Goal: Find specific page/section: Find specific page/section

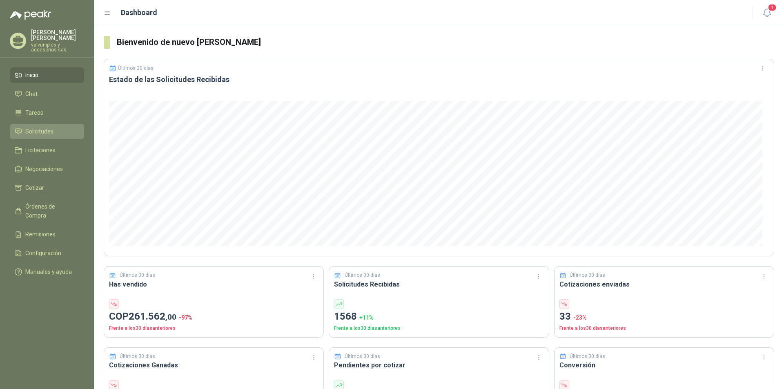
click at [43, 127] on span "Solicitudes" at bounding box center [39, 131] width 28 height 9
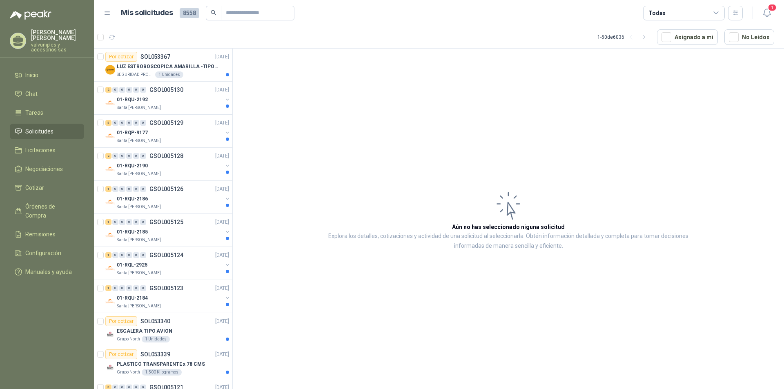
scroll to position [163, 0]
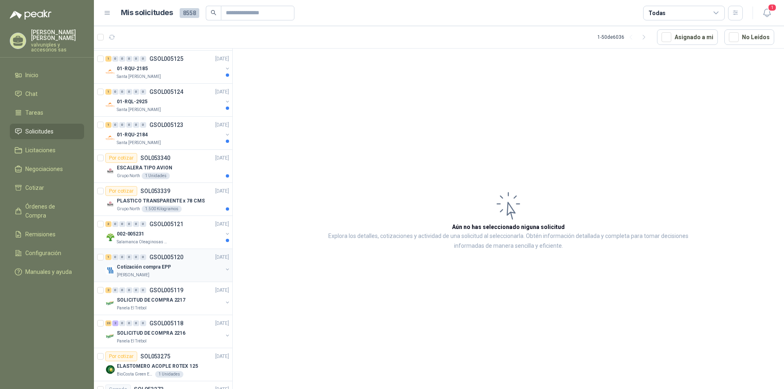
click at [141, 265] on p "Cotización compra EPP" at bounding box center [144, 267] width 54 height 8
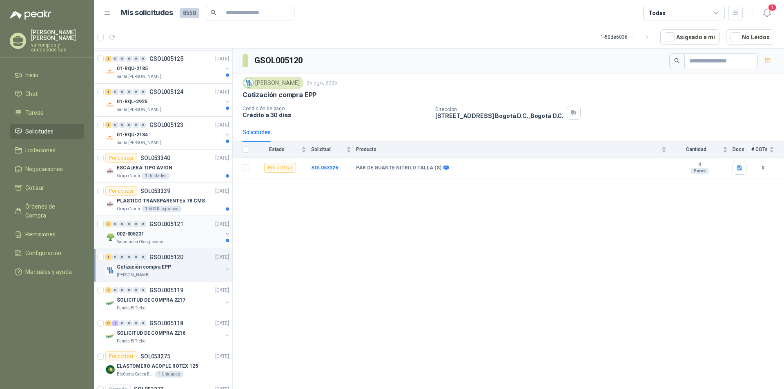
click at [134, 234] on p "002-005231" at bounding box center [130, 234] width 27 height 8
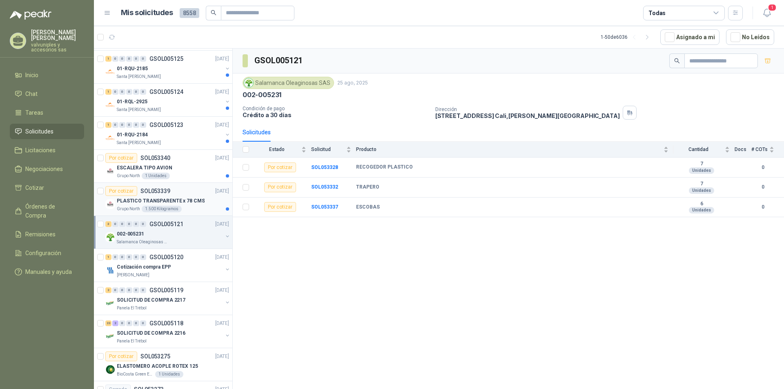
click at [139, 199] on p "PLASTICO TRANSPARENTE x 78 CMS" at bounding box center [161, 201] width 88 height 8
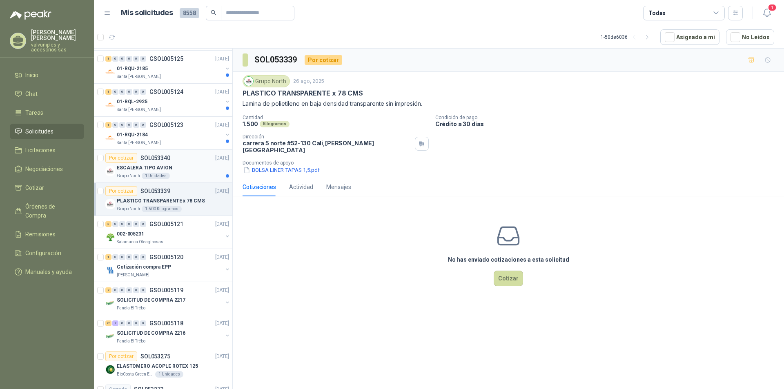
click at [142, 168] on p "ESCALERA TIPO AVION" at bounding box center [145, 168] width 56 height 8
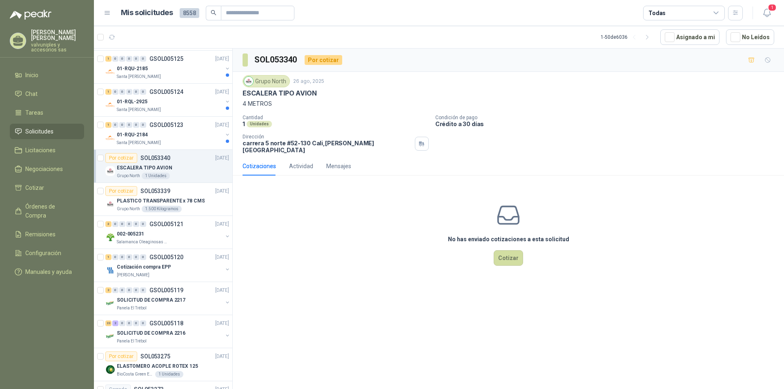
click at [147, 156] on p "SOL053340" at bounding box center [155, 158] width 30 height 6
click at [133, 133] on p "01-RQU-2184" at bounding box center [132, 135] width 31 height 8
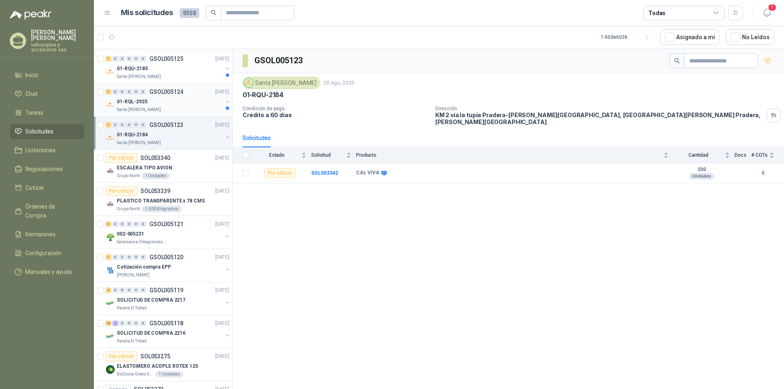
click at [140, 102] on p "01-RQL-2925" at bounding box center [132, 102] width 31 height 8
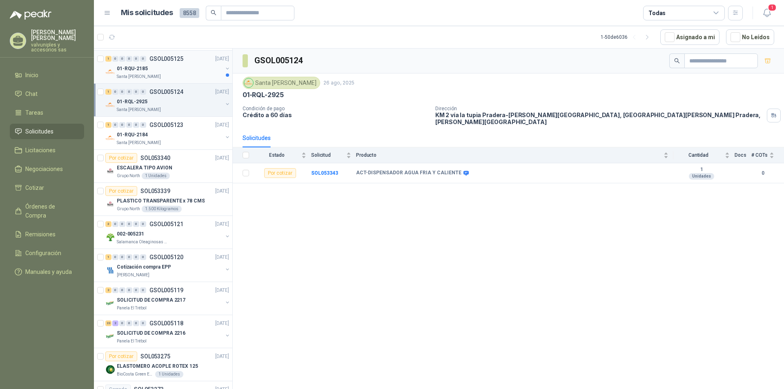
click at [131, 69] on p "01-RQU-2185" at bounding box center [132, 69] width 31 height 8
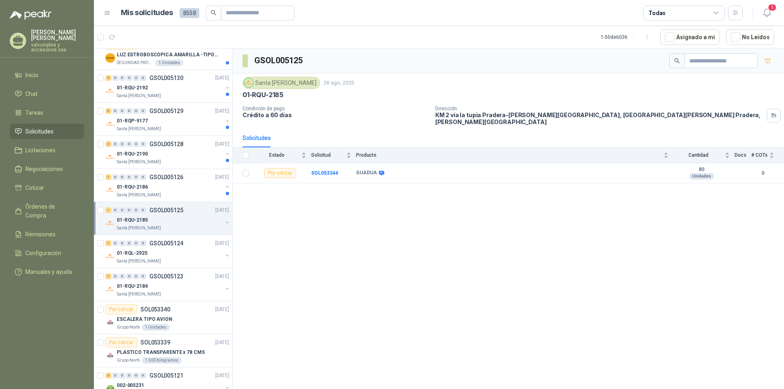
scroll to position [4, 0]
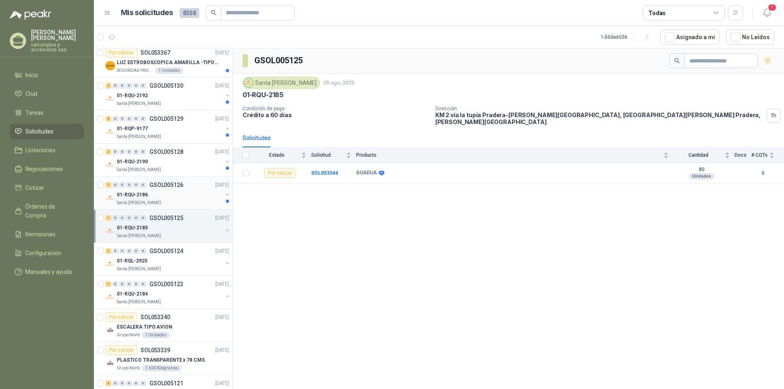
click at [119, 196] on p "01-RQU-2186" at bounding box center [132, 195] width 31 height 8
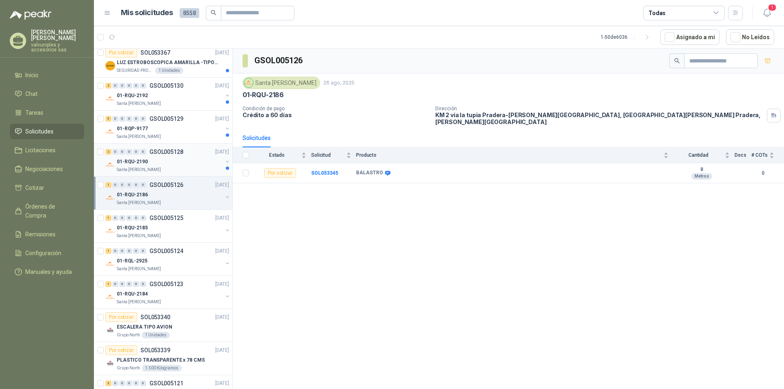
click at [127, 161] on p "01-RQU-2190" at bounding box center [132, 162] width 31 height 8
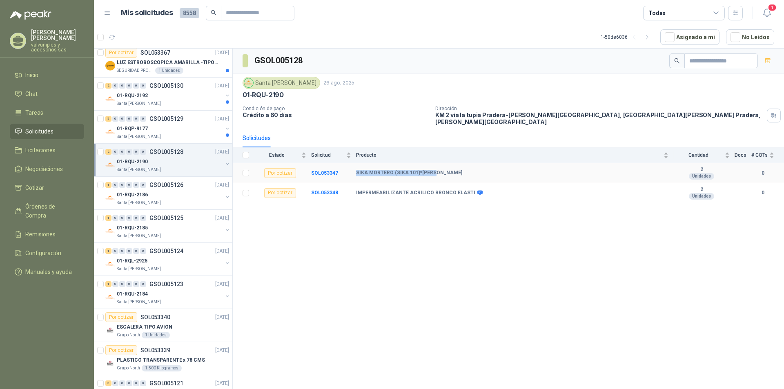
drag, startPoint x: 356, startPoint y: 167, endPoint x: 434, endPoint y: 167, distance: 77.6
click at [434, 170] on div "SIKA MORTERO (SIKA 101)*[PERSON_NAME]" at bounding box center [512, 173] width 312 height 7
copy b "SIKA MORTERO (SIKA 101)*[PERSON_NAME]"
click at [141, 94] on p "01-RQU-2192" at bounding box center [132, 96] width 31 height 8
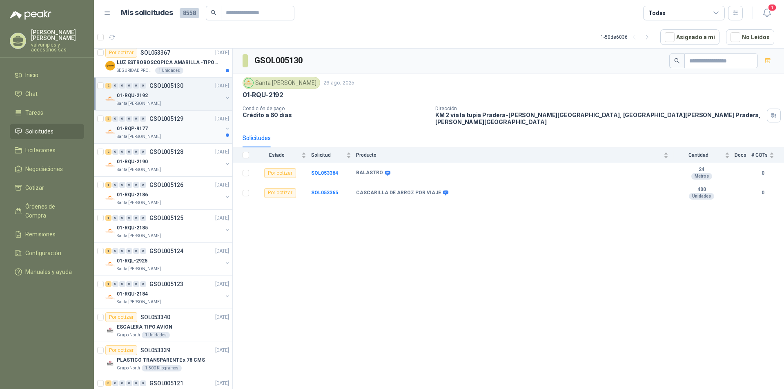
click at [143, 127] on p "01-RQP-9177" at bounding box center [132, 129] width 31 height 8
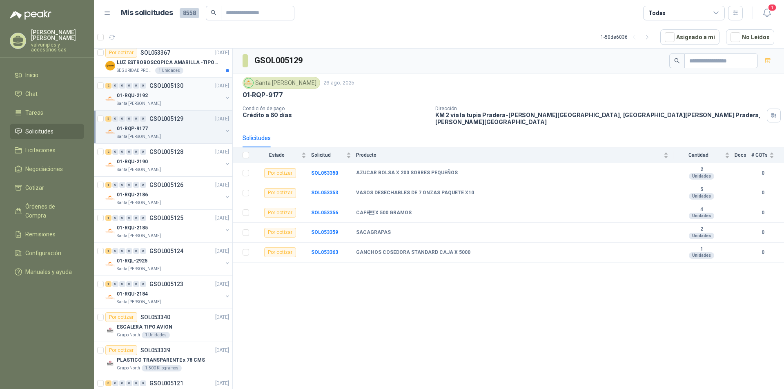
click at [139, 93] on p "01-RQU-2192" at bounding box center [132, 96] width 31 height 8
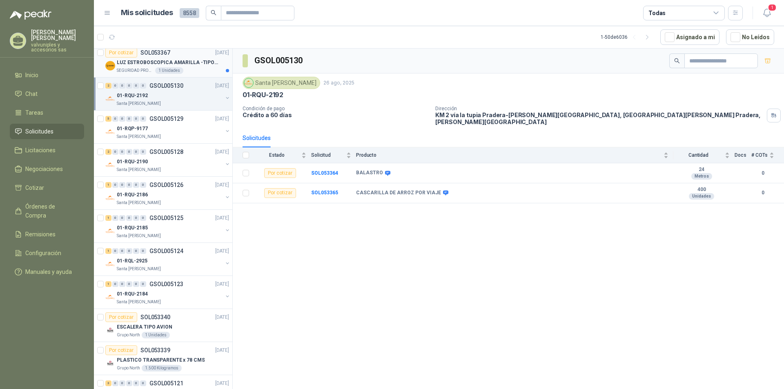
click at [141, 62] on p "LUZ ESTROBOSCOPICA AMARILLA -TIPO BALA" at bounding box center [168, 63] width 102 height 8
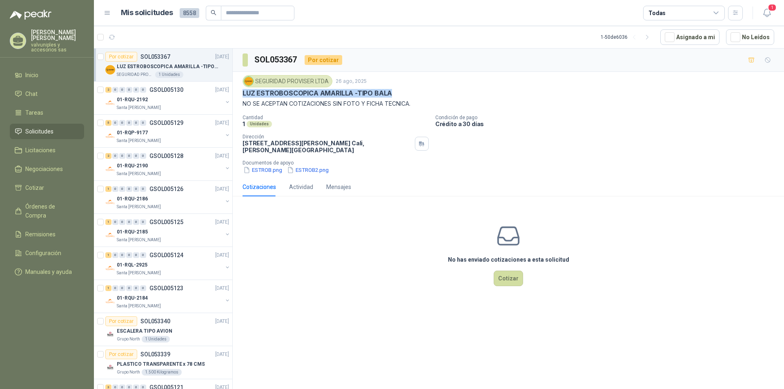
drag, startPoint x: 291, startPoint y: 93, endPoint x: 416, endPoint y: 98, distance: 125.1
click at [416, 97] on div "LUZ ESTROBOSCOPICA AMARILLA -TIPO BALA" at bounding box center [509, 93] width 532 height 9
